Goal: Task Accomplishment & Management: Manage account settings

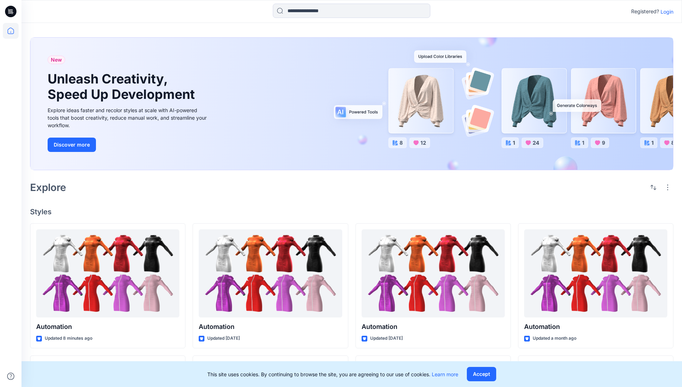
click at [665, 11] on p "Login" at bounding box center [666, 12] width 13 height 8
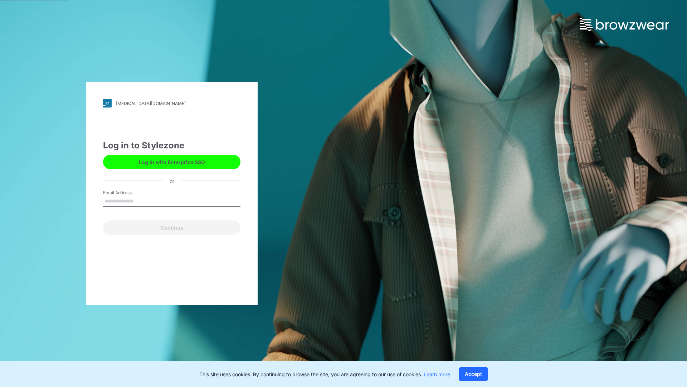
click at [141, 200] on input "Email Address" at bounding box center [171, 201] width 137 height 11
type input "**********"
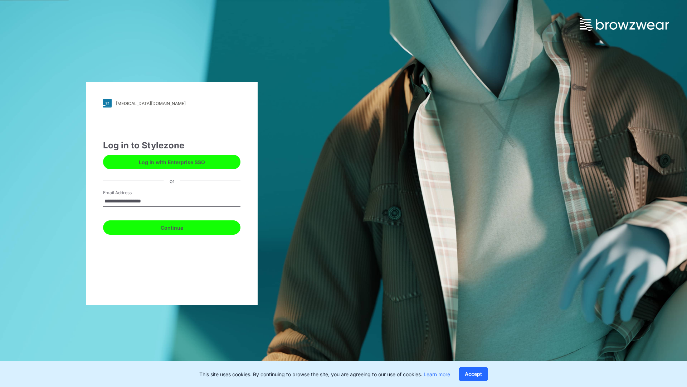
click at [180, 226] on button "Continue" at bounding box center [171, 227] width 137 height 14
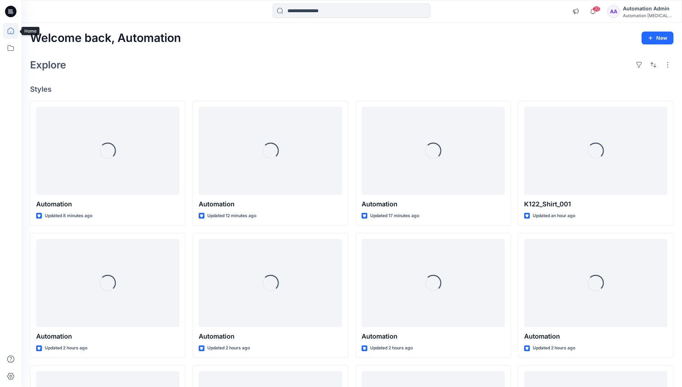
click at [14, 31] on icon at bounding box center [11, 31] width 6 height 6
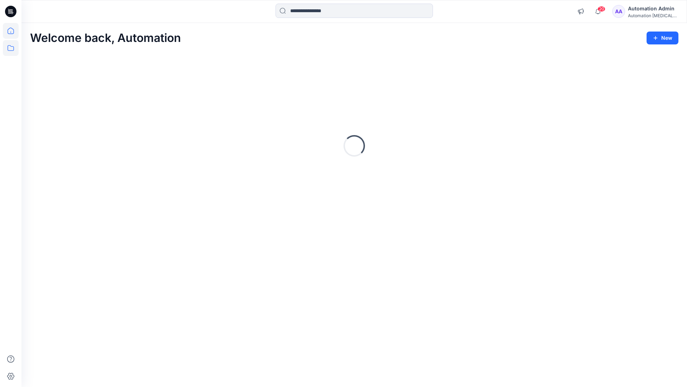
click at [10, 50] on icon at bounding box center [11, 48] width 16 height 16
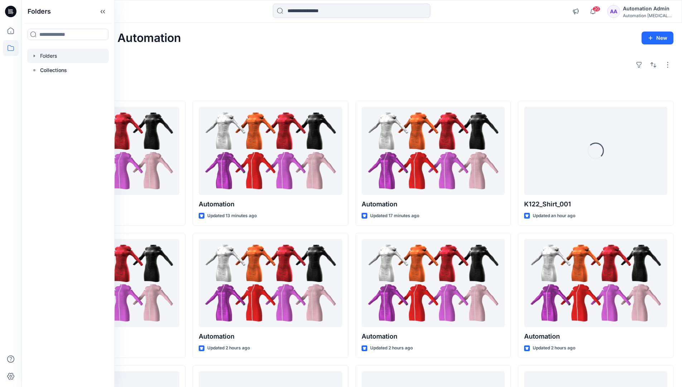
click at [45, 55] on div at bounding box center [68, 56] width 82 height 14
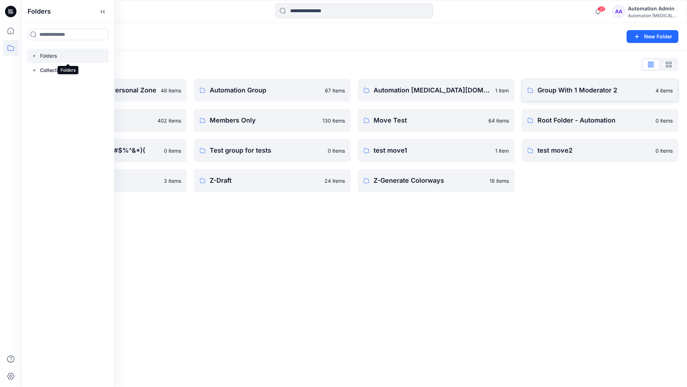
click at [565, 93] on p "Group With 1 Moderator 2" at bounding box center [595, 90] width 114 height 10
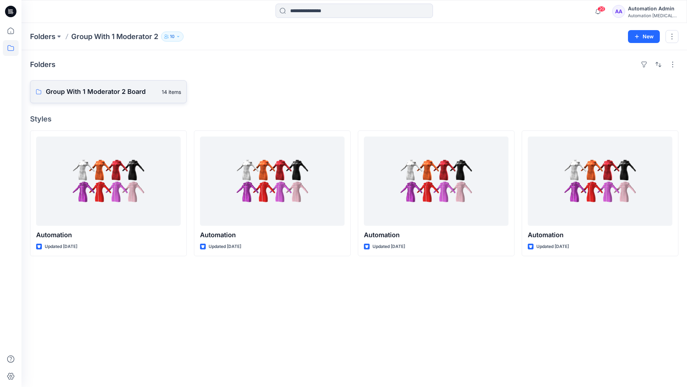
click at [124, 97] on link "Group With 1 Moderator 2 Board 14 items" at bounding box center [108, 91] width 157 height 23
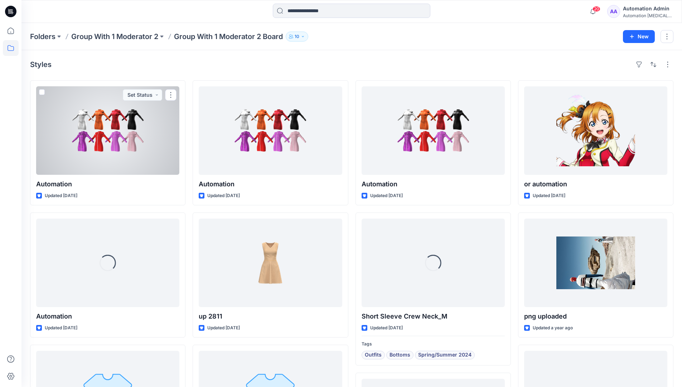
scroll to position [69, 0]
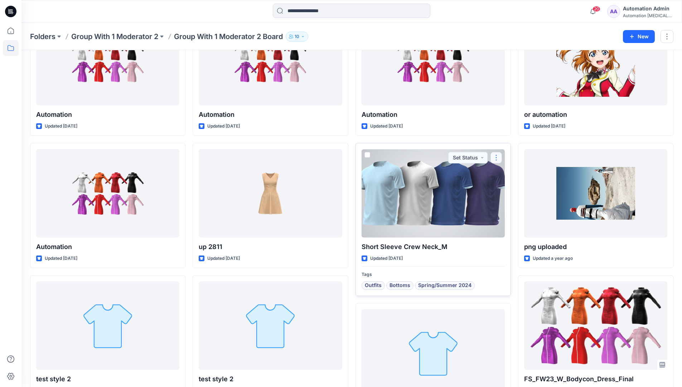
click at [494, 161] on button "button" at bounding box center [495, 157] width 11 height 11
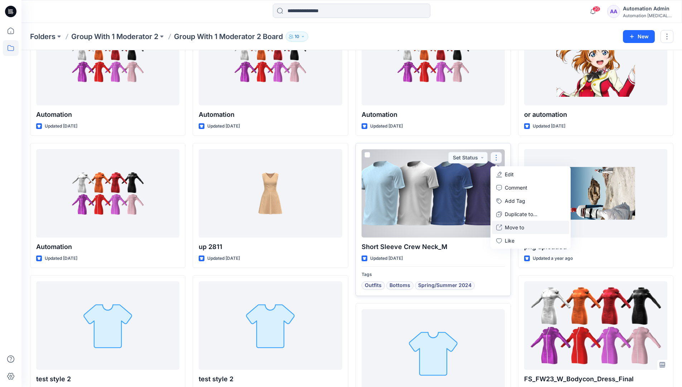
click at [517, 228] on p "Move to" at bounding box center [514, 227] width 19 height 8
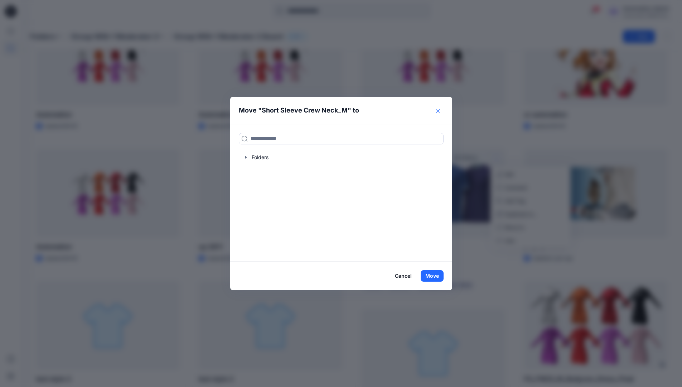
click at [440, 111] on icon "Close" at bounding box center [438, 111] width 4 height 4
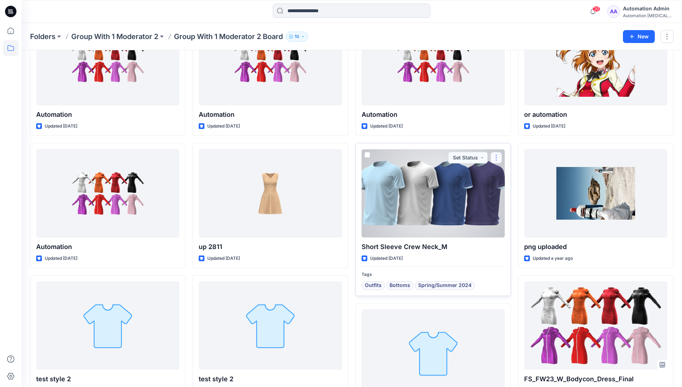
click at [497, 158] on button "button" at bounding box center [495, 157] width 11 height 11
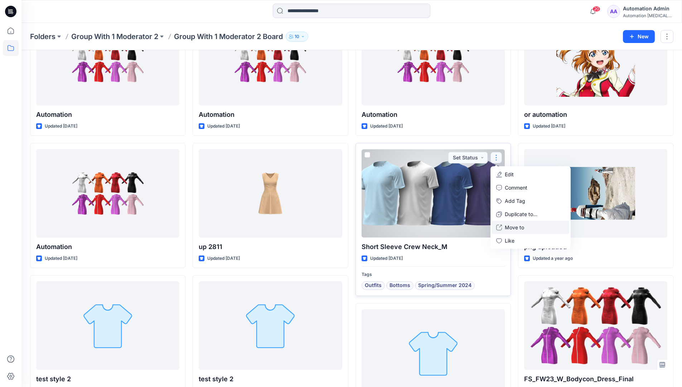
click at [521, 225] on p "Move to" at bounding box center [514, 227] width 19 height 8
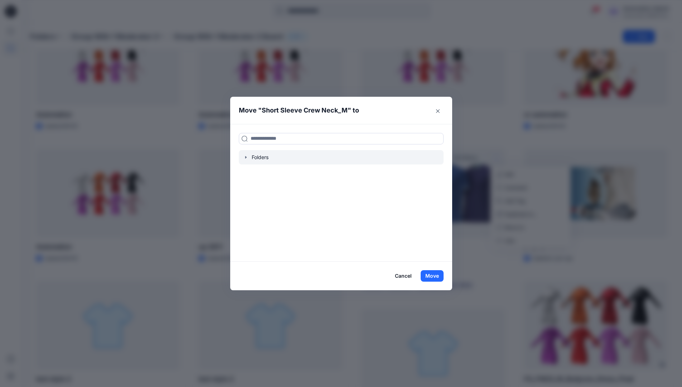
click at [255, 156] on div at bounding box center [341, 157] width 205 height 14
click at [246, 157] on icon "button" at bounding box center [246, 157] width 6 height 6
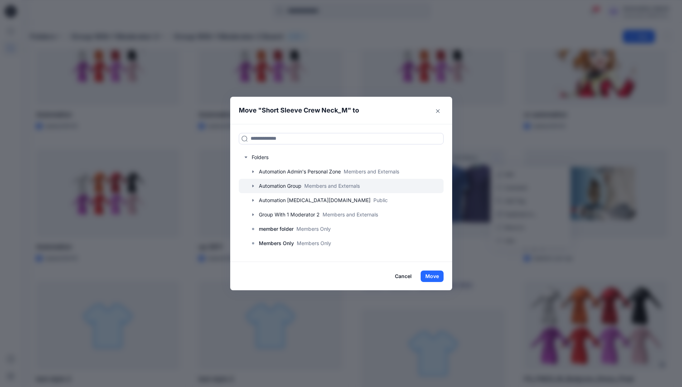
click at [281, 184] on div at bounding box center [341, 186] width 205 height 14
click at [440, 113] on button "Close" at bounding box center [437, 110] width 11 height 11
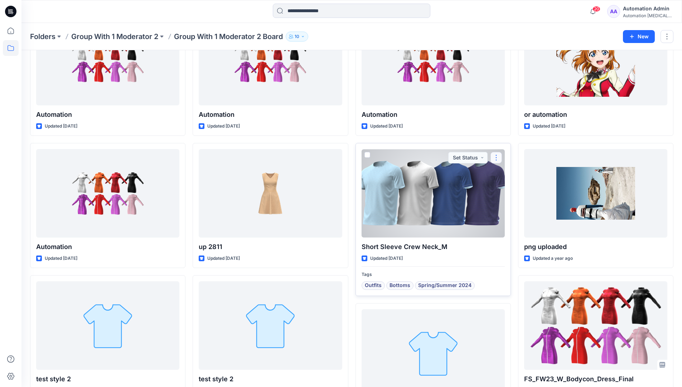
click at [496, 157] on button "button" at bounding box center [495, 157] width 11 height 11
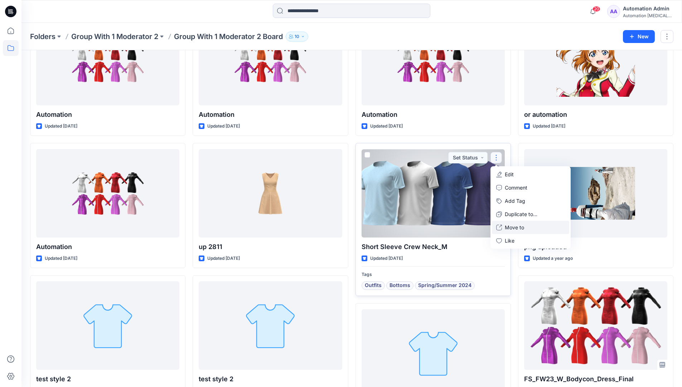
click at [508, 227] on p "Move to" at bounding box center [514, 227] width 19 height 8
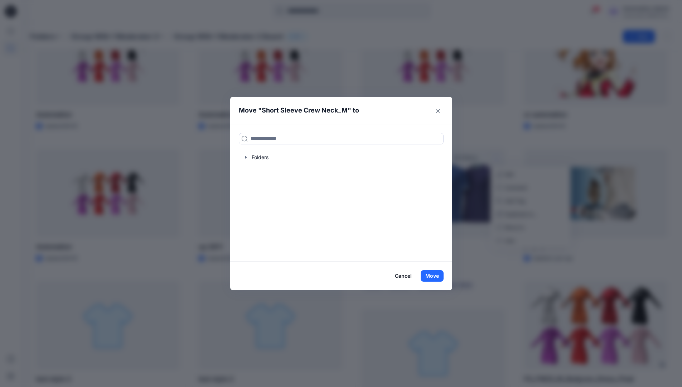
click at [401, 276] on button "Cancel" at bounding box center [403, 275] width 26 height 11
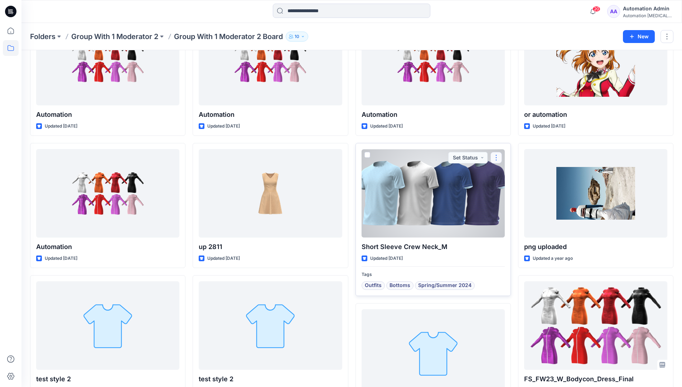
click at [495, 159] on button "button" at bounding box center [495, 157] width 11 height 11
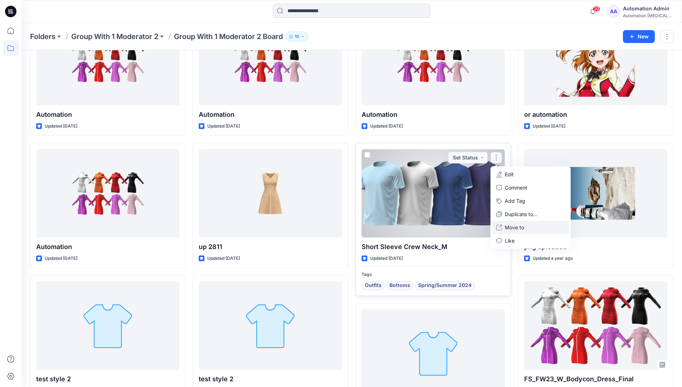
click at [510, 224] on p "Move to" at bounding box center [514, 227] width 19 height 8
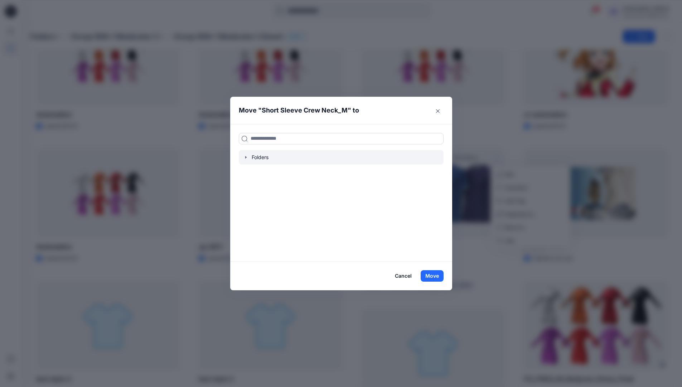
click at [255, 159] on div at bounding box center [341, 157] width 205 height 14
click at [249, 157] on icon "button" at bounding box center [246, 157] width 6 height 6
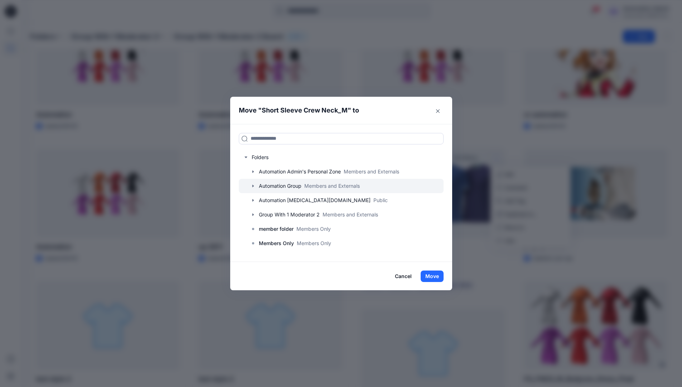
click at [262, 185] on div at bounding box center [341, 186] width 205 height 14
click at [404, 274] on button "Cancel" at bounding box center [403, 275] width 26 height 11
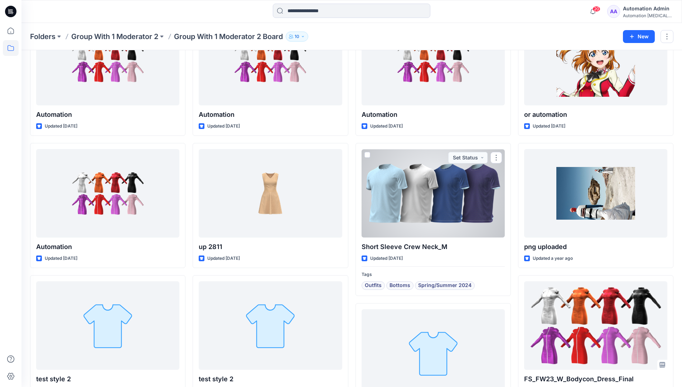
click at [636, 16] on div "Automation testim..." at bounding box center [648, 15] width 50 height 5
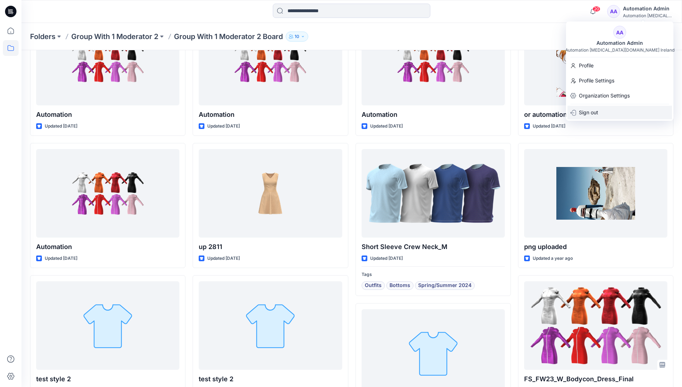
click at [595, 112] on p "Sign out" at bounding box center [588, 113] width 19 height 14
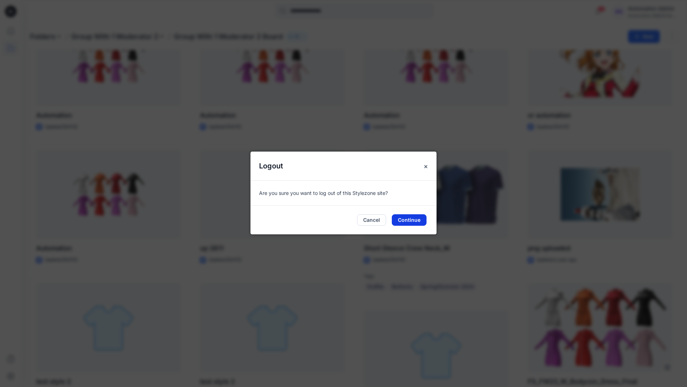
click at [415, 215] on button "Continue" at bounding box center [409, 219] width 35 height 11
